Goal: Transaction & Acquisition: Purchase product/service

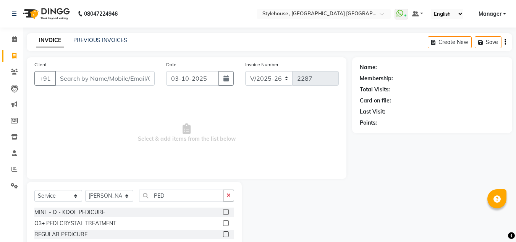
select select "7793"
select select "service"
select select "69893"
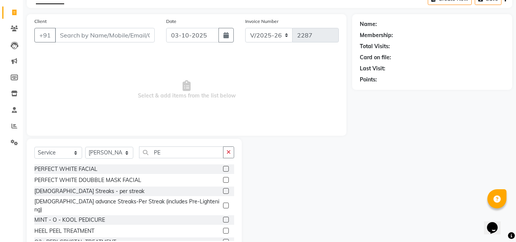
type input "P"
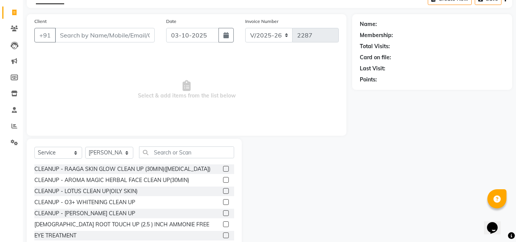
click at [180, 153] on input "text" at bounding box center [186, 152] width 95 height 12
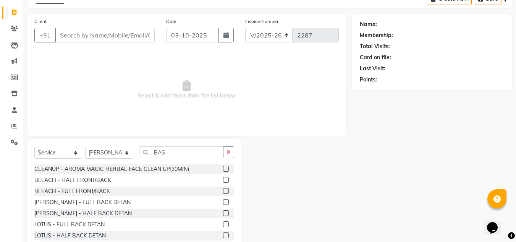
scroll to position [32, 0]
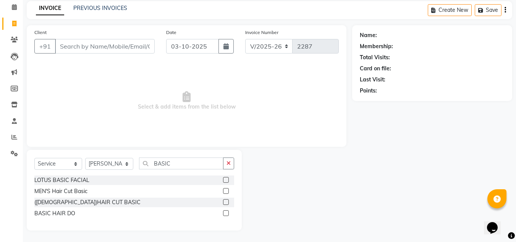
type input "BASIC"
click at [226, 191] on label at bounding box center [226, 191] width 6 height 6
click at [226, 191] on input "checkbox" at bounding box center [225, 191] width 5 height 5
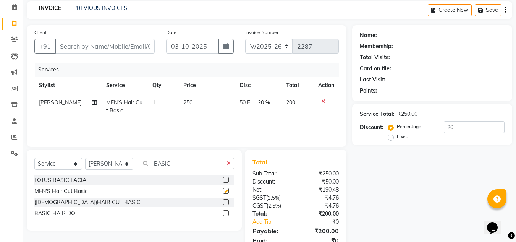
checkbox input "false"
click at [185, 166] on input "BASIC" at bounding box center [181, 163] width 84 height 12
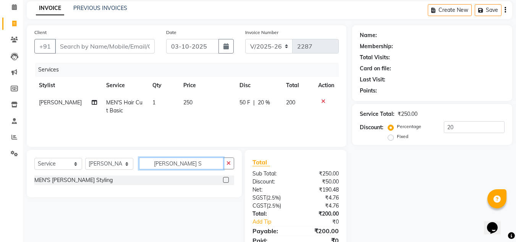
type input "[PERSON_NAME] S"
click at [224, 181] on label at bounding box center [226, 180] width 6 height 6
click at [224, 181] on input "checkbox" at bounding box center [225, 180] width 5 height 5
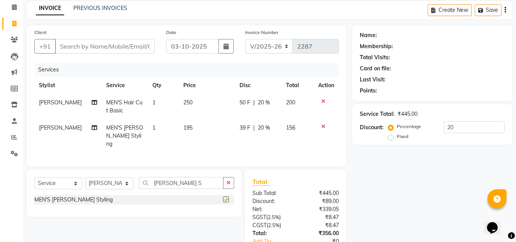
checkbox input "false"
click at [198, 184] on input "[PERSON_NAME] S" at bounding box center [181, 183] width 84 height 12
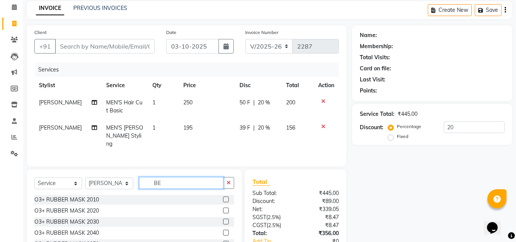
type input "B"
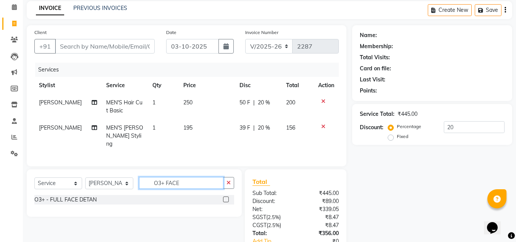
type input "O3+ FACE"
click at [226, 197] on label at bounding box center [226, 199] width 6 height 6
click at [226, 197] on input "checkbox" at bounding box center [225, 199] width 5 height 5
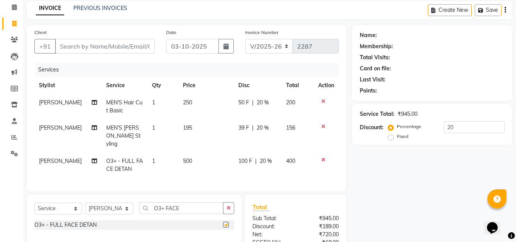
checkbox input "false"
click at [190, 209] on input "O3+ FACE" at bounding box center [181, 208] width 84 height 12
click at [70, 101] on span "[PERSON_NAME]" at bounding box center [60, 102] width 43 height 7
select select "69893"
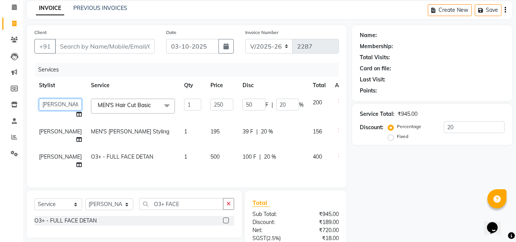
click at [56, 106] on select "[PERSON_NAME] [PERSON_NAME] [PERSON_NAME] MAMMA Manager [PERSON_NAME] [PERSON_N…" at bounding box center [60, 105] width 43 height 12
click at [52, 135] on span "[PERSON_NAME]" at bounding box center [60, 131] width 43 height 7
select select "69893"
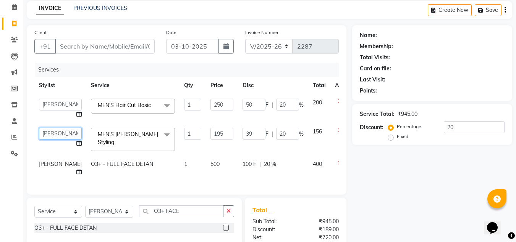
click at [51, 129] on select "[PERSON_NAME] [PERSON_NAME] [PERSON_NAME] MAMMA Manager [PERSON_NAME] [PERSON_N…" at bounding box center [60, 134] width 43 height 12
click at [47, 166] on span "[PERSON_NAME]" at bounding box center [60, 164] width 43 height 7
select select "69893"
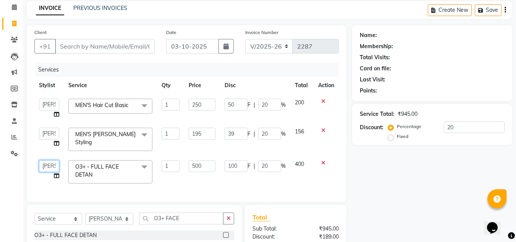
click at [47, 164] on select "[PERSON_NAME] [PERSON_NAME] [PERSON_NAME] MAMMA Manager [PERSON_NAME] [PERSON_N…" at bounding box center [49, 166] width 20 height 12
click at [126, 221] on select "Select Stylist [PERSON_NAME] [PERSON_NAME] [PERSON_NAME] MAMMA Manager [PERSON_…" at bounding box center [109, 219] width 48 height 12
select select "69899"
click at [85, 215] on select "Select Stylist [PERSON_NAME] [PERSON_NAME] [PERSON_NAME] MAMMA Manager [PERSON_…" at bounding box center [109, 219] width 48 height 12
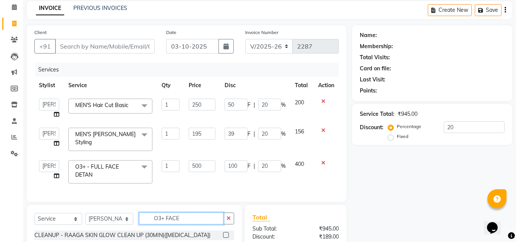
click at [196, 219] on input "O3+ FACE" at bounding box center [181, 219] width 84 height 12
type input "O3+ NEC"
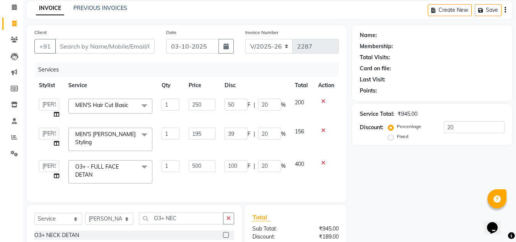
click at [227, 238] on label at bounding box center [226, 235] width 6 height 6
click at [227, 238] on input "checkbox" at bounding box center [225, 235] width 5 height 5
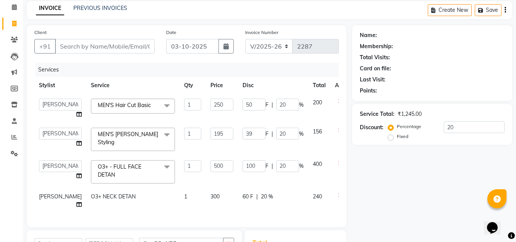
checkbox input "false"
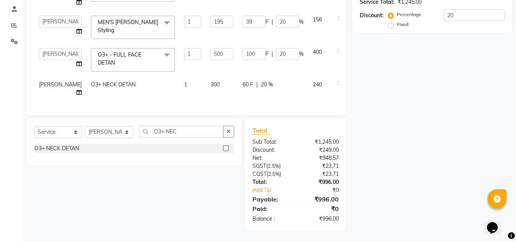
scroll to position [147, 0]
click at [198, 138] on input "O3+ NEC" at bounding box center [181, 132] width 84 height 12
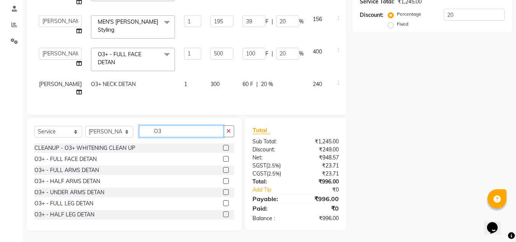
type input "O"
type input "CRYST"
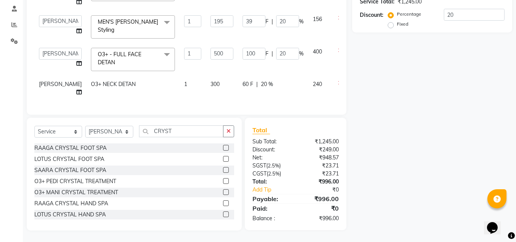
click at [223, 162] on label at bounding box center [226, 159] width 6 height 6
click at [223, 162] on input "checkbox" at bounding box center [225, 159] width 5 height 5
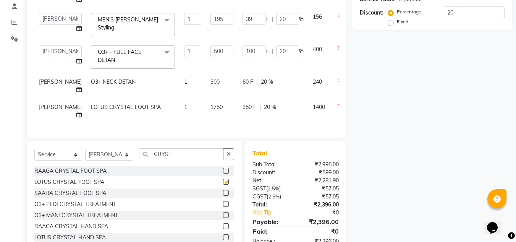
checkbox input "false"
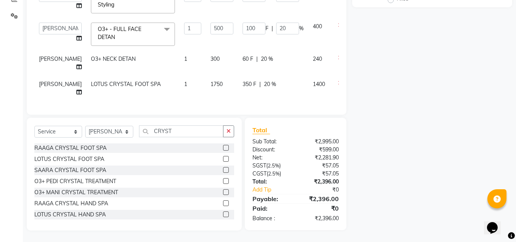
scroll to position [0, 0]
click at [338, 55] on icon at bounding box center [340, 57] width 4 height 5
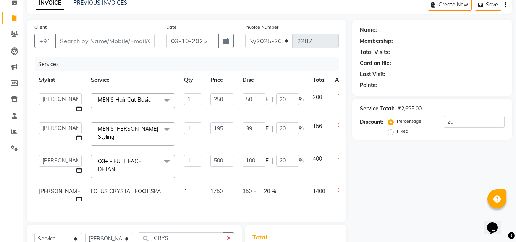
scroll to position [34, 0]
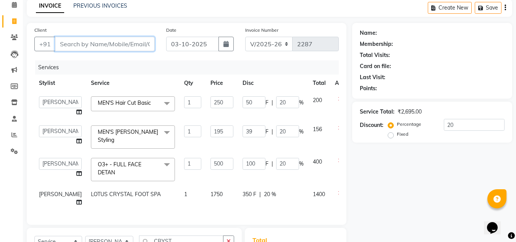
click at [91, 44] on input "Client" at bounding box center [105, 44] width 100 height 15
type input "9"
type input "0"
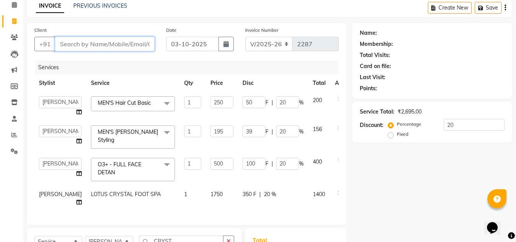
type input "0"
click at [84, 44] on input "9937045816" at bounding box center [85, 44] width 61 height 15
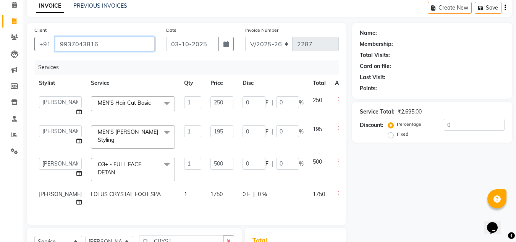
type input "9937043816"
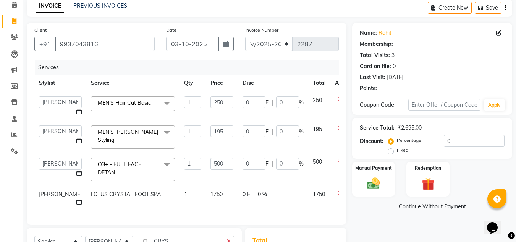
type input "50"
type input "20"
type input "39"
type input "20"
type input "100"
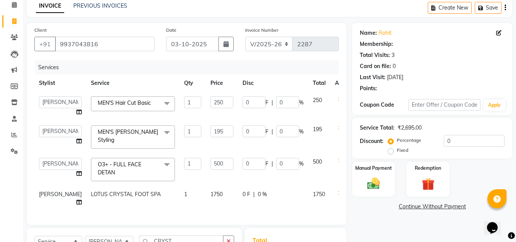
type input "20"
select select "1: Object"
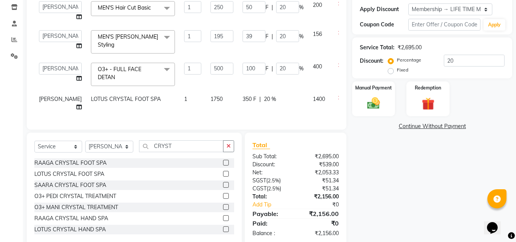
scroll to position [117, 0]
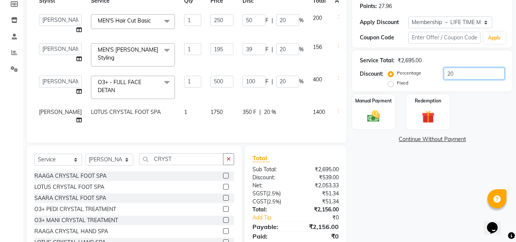
click at [464, 78] on input "20" at bounding box center [474, 74] width 61 height 12
type input "2"
type input "5"
type input "2"
type input "3.9"
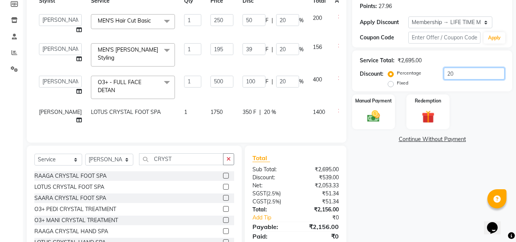
type input "2"
type input "10"
type input "2"
type input "0"
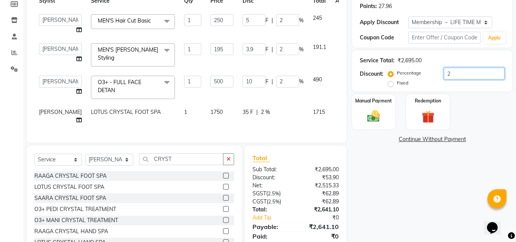
type input "0"
type input "3"
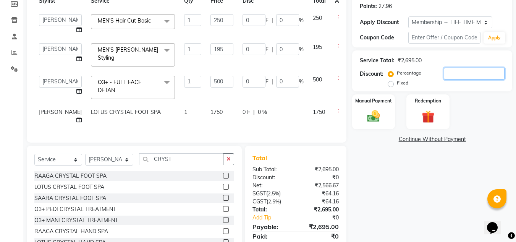
type input "7.5"
type input "3"
type input "5.85"
type input "3"
type input "15"
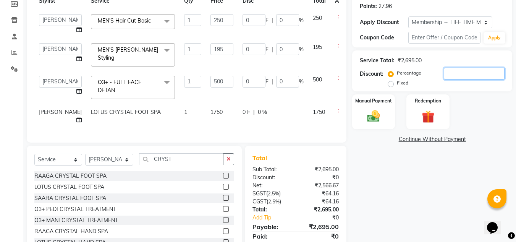
type input "3"
type input "33"
type input "82.5"
type input "33"
type input "64.35"
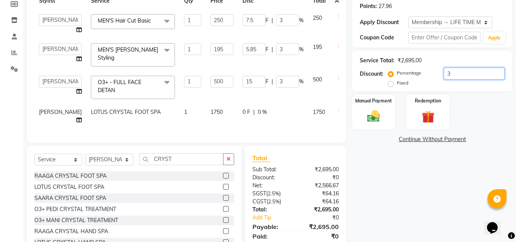
type input "33"
type input "165"
type input "33"
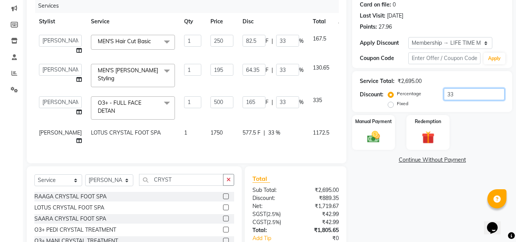
scroll to position [78, 0]
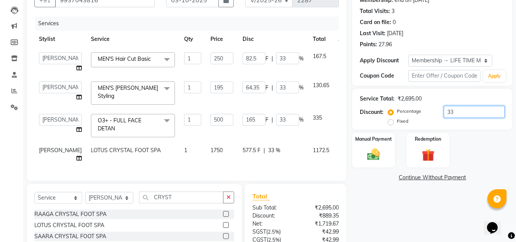
type input "3"
type input "7.5"
type input "3"
type input "5.85"
type input "3"
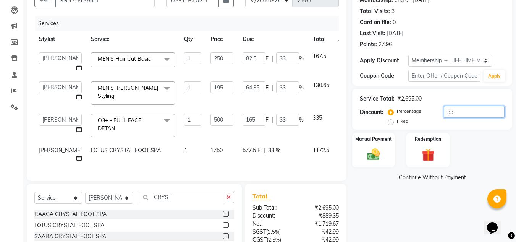
type input "15"
type input "3"
type input "35"
type input "87.5"
type input "35"
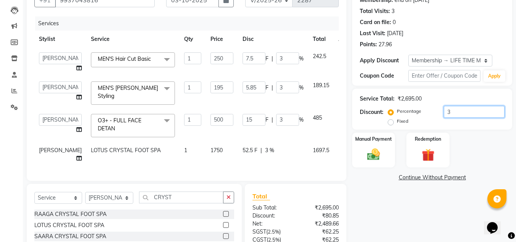
type input "68.25"
type input "35"
type input "175"
type input "35"
type input "3"
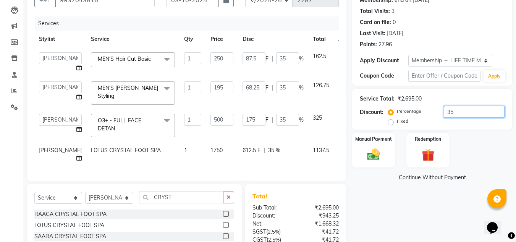
type input "7.5"
type input "3"
type input "5.85"
type input "3"
type input "15"
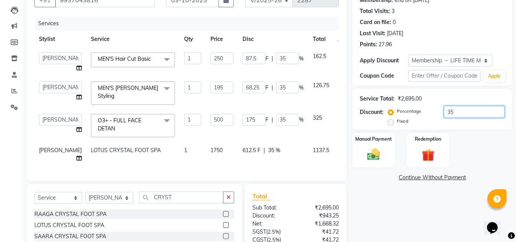
type input "3"
type input "36"
type input "90"
type input "36"
type input "70.2"
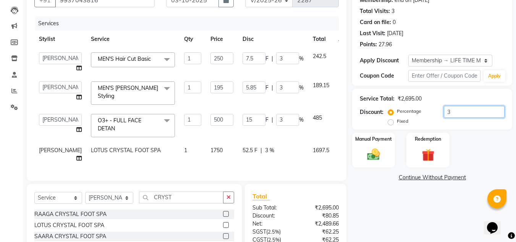
type input "36"
type input "180"
type input "36"
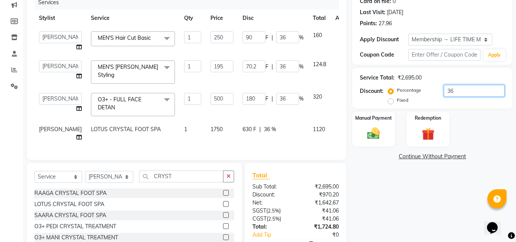
scroll to position [117, 0]
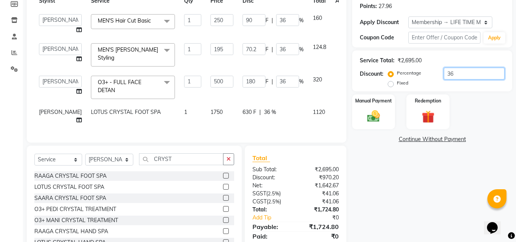
type input "36"
click at [407, 186] on div "Name: Rohit Membership: end on [DATE] Total Visits: 3 Card on file: 0 Last Visi…" at bounding box center [435, 100] width 166 height 318
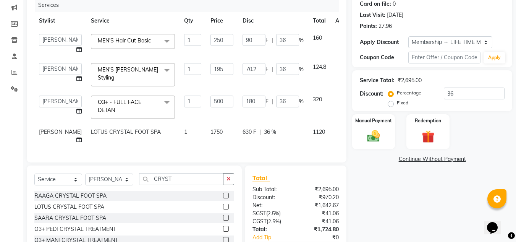
scroll to position [78, 0]
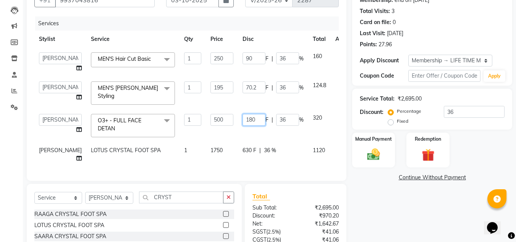
click at [243, 116] on input "180" at bounding box center [254, 120] width 23 height 12
type input "1"
type input "2"
type input "200"
click at [406, 240] on div "Name: Rohit Membership: end on [DATE] Total Visits: 3 Card on file: 0 Last Visi…" at bounding box center [435, 138] width 166 height 318
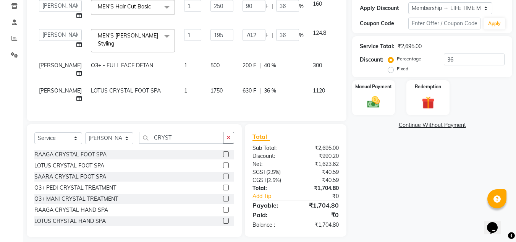
scroll to position [117, 0]
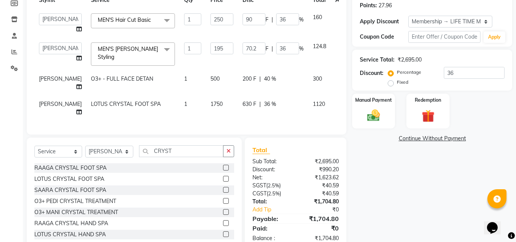
click at [243, 107] on span "630 F" at bounding box center [250, 104] width 14 height 8
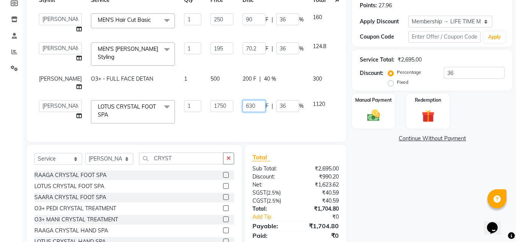
click at [243, 111] on input "630" at bounding box center [254, 106] width 23 height 12
type input "6"
type input "730"
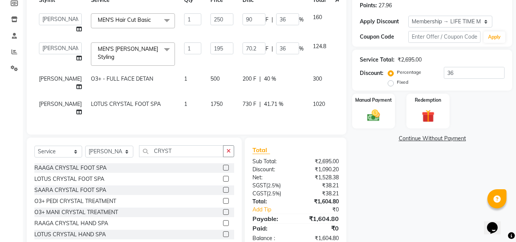
click at [430, 180] on div "Name: Rohit Membership: end on [DATE] Total Visits: 3 Card on file: 0 Last Visi…" at bounding box center [435, 95] width 166 height 310
click at [244, 47] on input "70.2" at bounding box center [254, 48] width 23 height 12
type input "7"
type input "75"
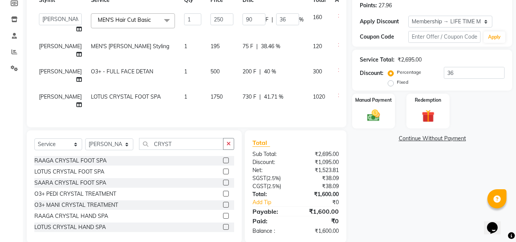
click at [408, 185] on div "Name: Rohit Membership: end on [DATE] Total Visits: 3 Card on file: 0 Last Visi…" at bounding box center [435, 91] width 166 height 303
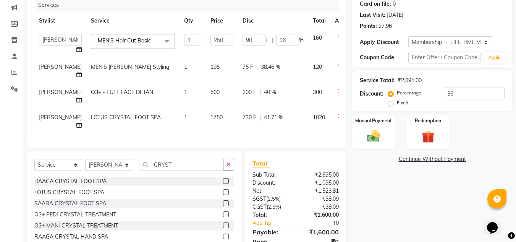
scroll to position [83, 0]
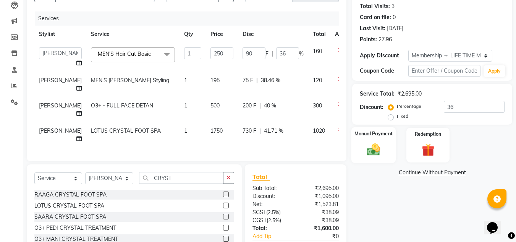
click at [376, 151] on img at bounding box center [373, 149] width 21 height 15
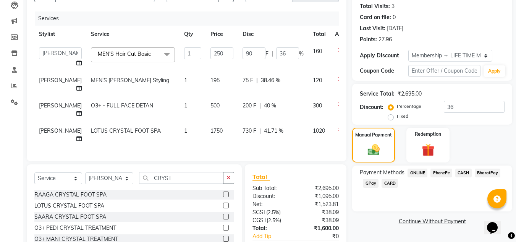
click at [465, 173] on span "CASH" at bounding box center [464, 173] width 16 height 9
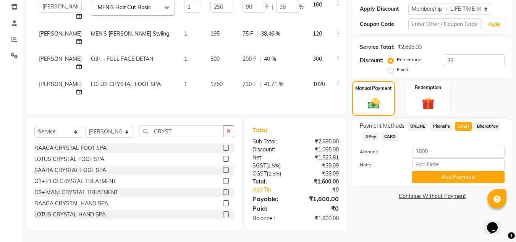
scroll to position [160, 0]
click at [466, 171] on button "Add Payment" at bounding box center [458, 177] width 92 height 12
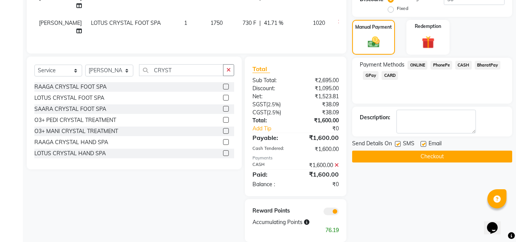
scroll to position [232, 0]
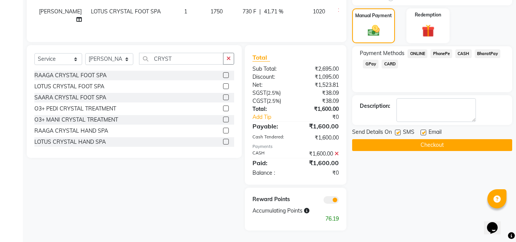
click at [438, 139] on button "Checkout" at bounding box center [432, 145] width 160 height 12
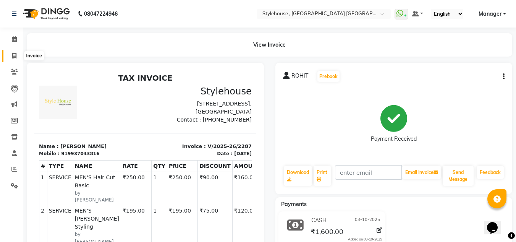
click at [13, 53] on icon at bounding box center [14, 56] width 4 height 6
select select "service"
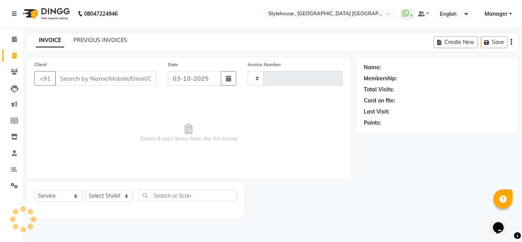
type input "2288"
select select "7793"
click at [112, 38] on link "PREVIOUS INVOICES" at bounding box center [100, 40] width 54 height 7
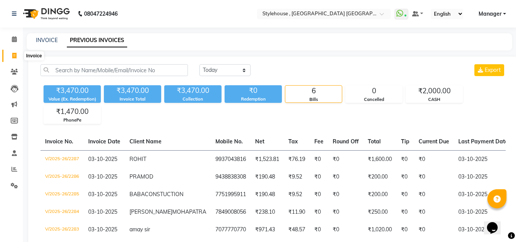
click at [13, 55] on icon at bounding box center [14, 56] width 4 height 6
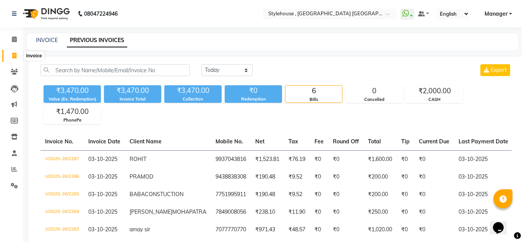
select select "service"
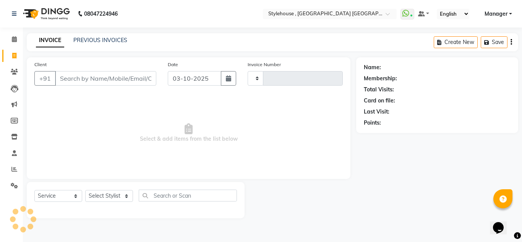
type input "2288"
select select "7793"
click at [112, 41] on link "PREVIOUS INVOICES" at bounding box center [100, 40] width 54 height 7
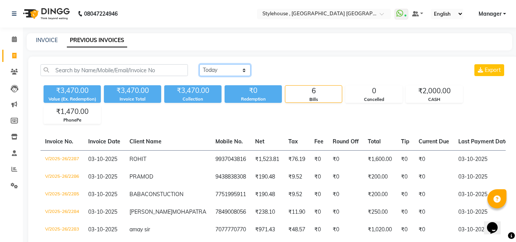
click at [244, 69] on select "[DATE] [DATE] Custom Range" at bounding box center [225, 70] width 51 height 12
select select "range"
click at [200, 64] on select "[DATE] [DATE] Custom Range" at bounding box center [225, 70] width 51 height 12
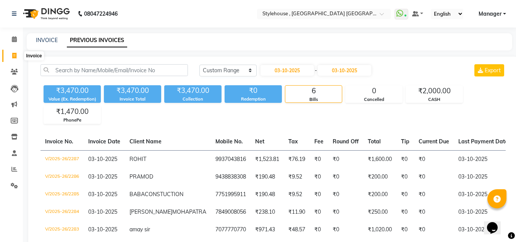
click at [16, 54] on icon at bounding box center [14, 56] width 4 height 6
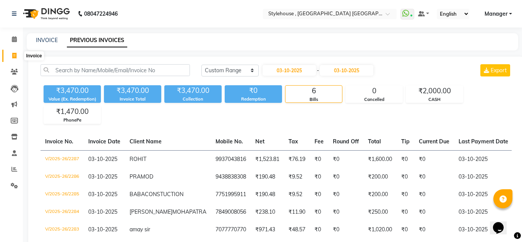
select select "7793"
select select "service"
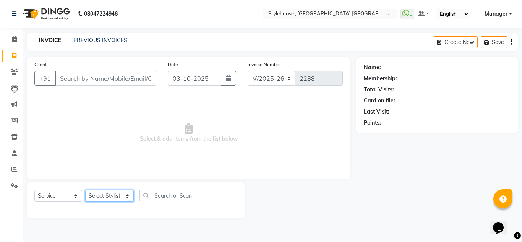
click at [128, 197] on select "Select Stylist [PERSON_NAME] [PERSON_NAME] [PERSON_NAME] MAMMA Manager [PERSON_…" at bounding box center [109, 196] width 49 height 12
select select "69893"
click at [85, 190] on select "Select Stylist [PERSON_NAME] [PERSON_NAME] [PERSON_NAME] MAMMA Manager [PERSON_…" at bounding box center [109, 196] width 49 height 12
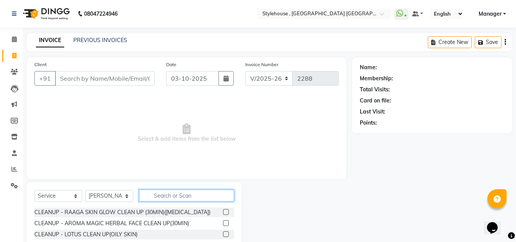
click at [167, 195] on input "text" at bounding box center [186, 196] width 95 height 12
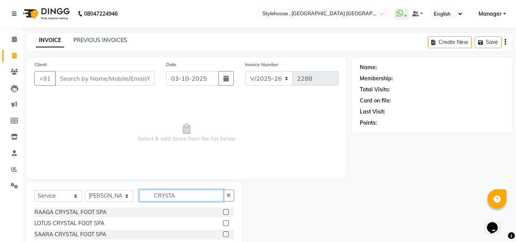
type input "CRYSTA"
click at [223, 211] on label at bounding box center [226, 212] width 6 height 6
click at [223, 211] on input "checkbox" at bounding box center [225, 212] width 5 height 5
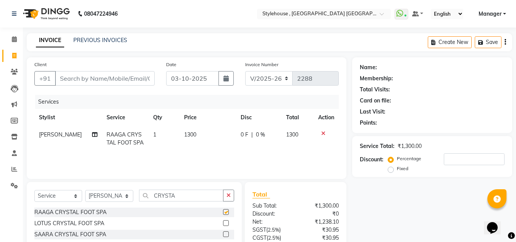
checkbox input "false"
click at [122, 80] on input "Client" at bounding box center [105, 78] width 100 height 15
type input "7"
type input "0"
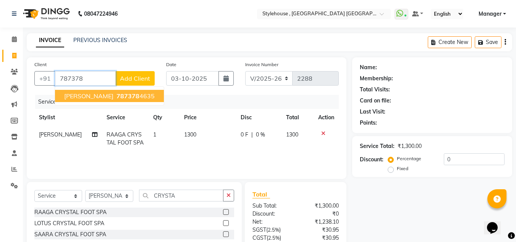
click at [132, 98] on ngb-highlight "787378 4635" at bounding box center [135, 96] width 40 height 8
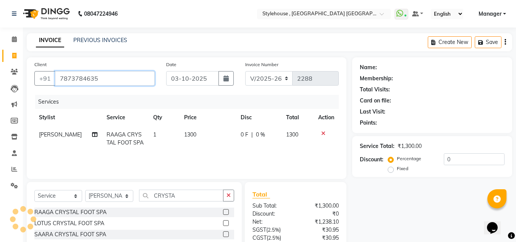
type input "7873784635"
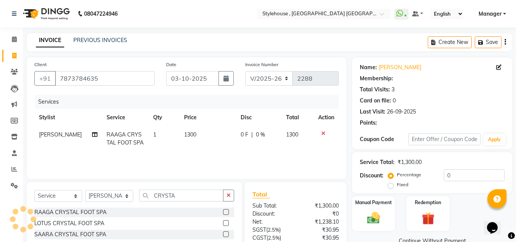
select select "1: Object"
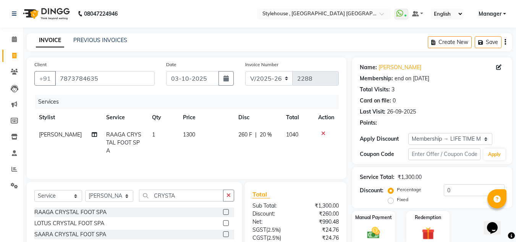
type input "20"
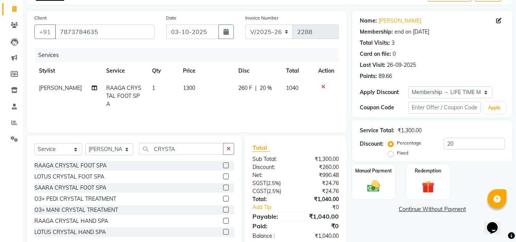
scroll to position [64, 0]
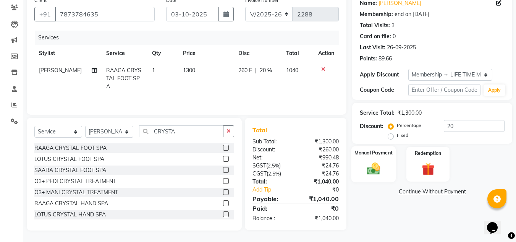
click at [375, 172] on img at bounding box center [373, 168] width 21 height 15
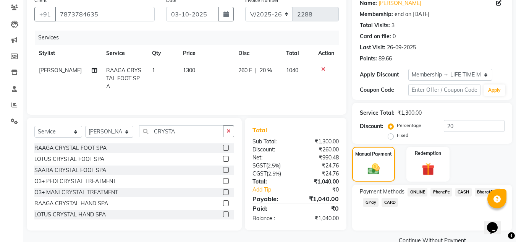
click at [440, 191] on span "PhonePe" at bounding box center [442, 192] width 22 height 9
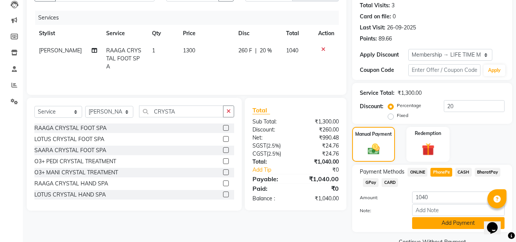
scroll to position [101, 0]
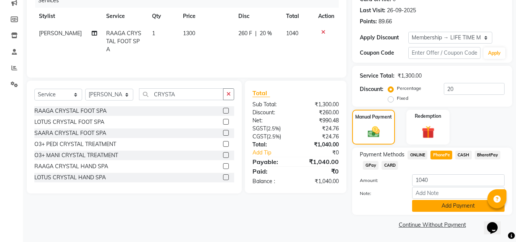
click at [456, 204] on button "Add Payment" at bounding box center [458, 206] width 92 height 12
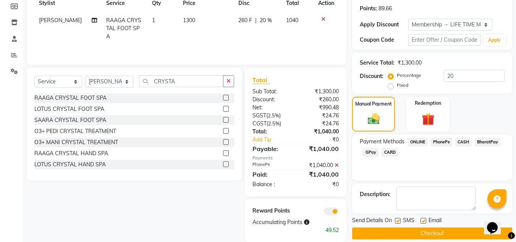
scroll to position [126, 0]
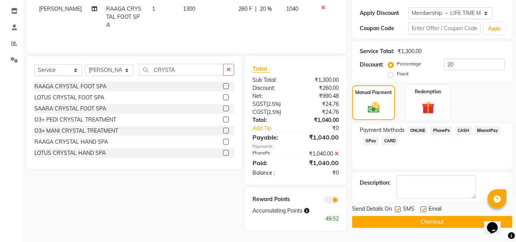
click at [437, 220] on button "Checkout" at bounding box center [432, 222] width 160 height 12
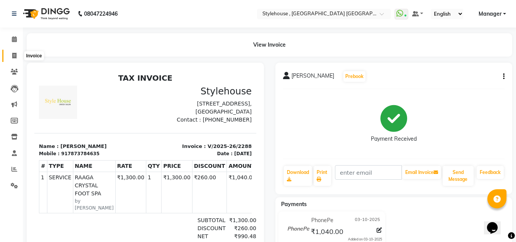
click at [15, 54] on icon at bounding box center [14, 56] width 4 height 6
select select "service"
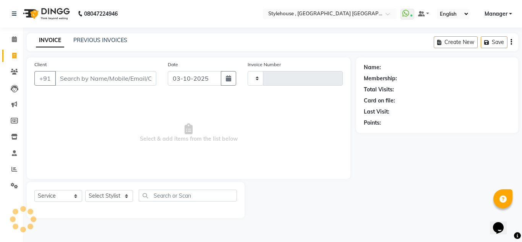
type input "2289"
select select "7793"
click at [110, 39] on link "PREVIOUS INVOICES" at bounding box center [100, 40] width 54 height 7
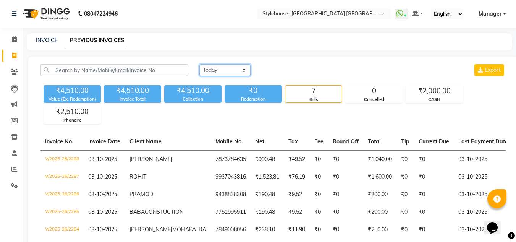
click at [244, 71] on select "[DATE] [DATE] Custom Range" at bounding box center [225, 70] width 51 height 12
select select "range"
click at [200, 64] on select "[DATE] [DATE] Custom Range" at bounding box center [225, 70] width 51 height 12
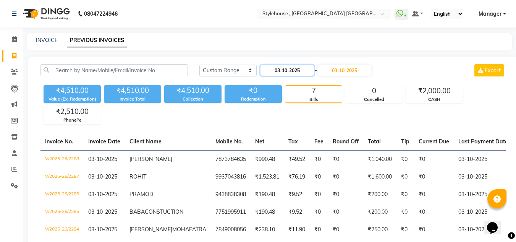
click at [289, 69] on input "03-10-2025" at bounding box center [288, 70] width 54 height 11
select select "10"
select select "2025"
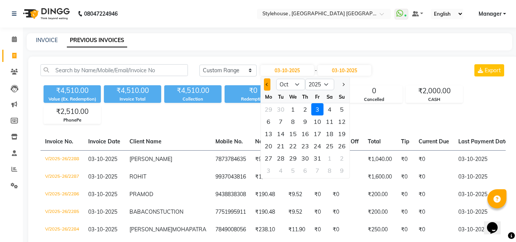
click at [268, 85] on span "Previous month" at bounding box center [267, 84] width 3 height 3
select select "9"
click at [270, 122] on div "8" at bounding box center [269, 121] width 12 height 12
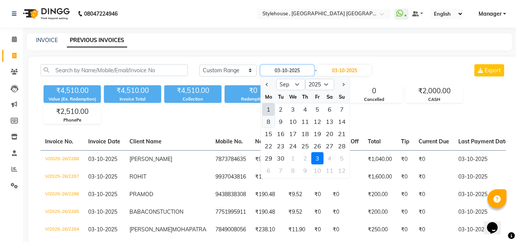
type input "[DATE]"
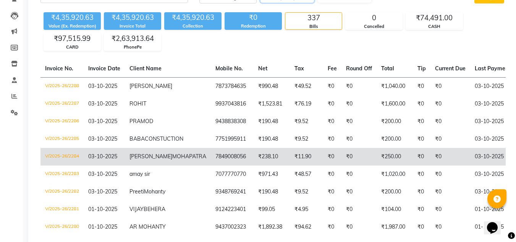
scroll to position [55, 0]
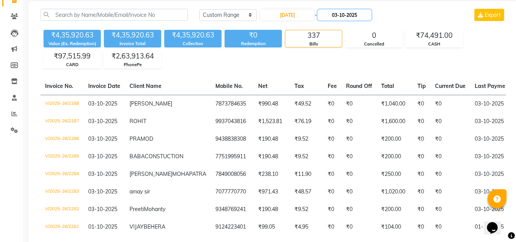
click at [345, 16] on input "03-10-2025" at bounding box center [345, 15] width 54 height 11
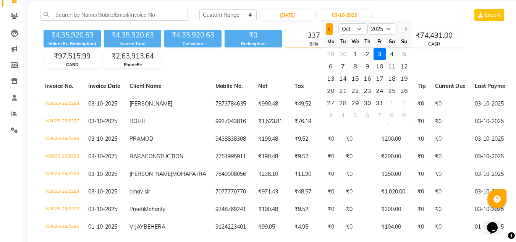
click at [331, 29] on button "Previous month" at bounding box center [329, 29] width 6 height 12
select select "9"
click at [330, 70] on div "8" at bounding box center [331, 66] width 12 height 12
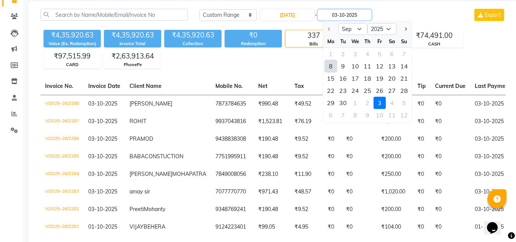
type input "[DATE]"
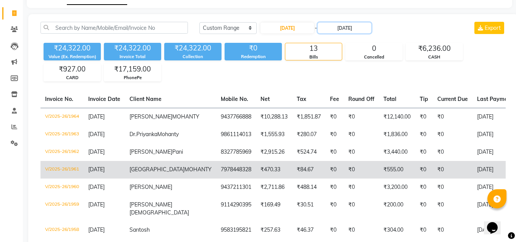
scroll to position [40, 0]
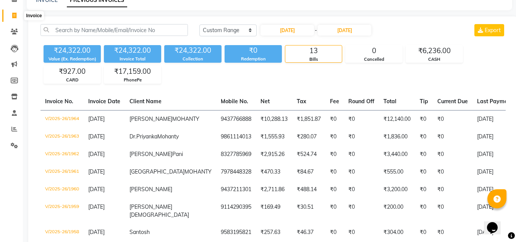
click at [13, 17] on icon at bounding box center [14, 16] width 4 height 6
select select "service"
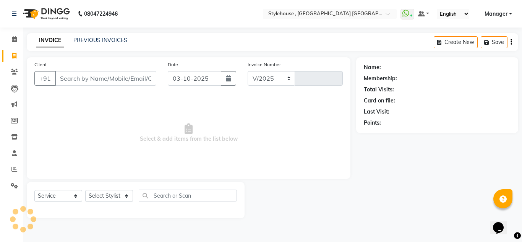
select select "7793"
type input "2289"
